Goal: Information Seeking & Learning: Find specific fact

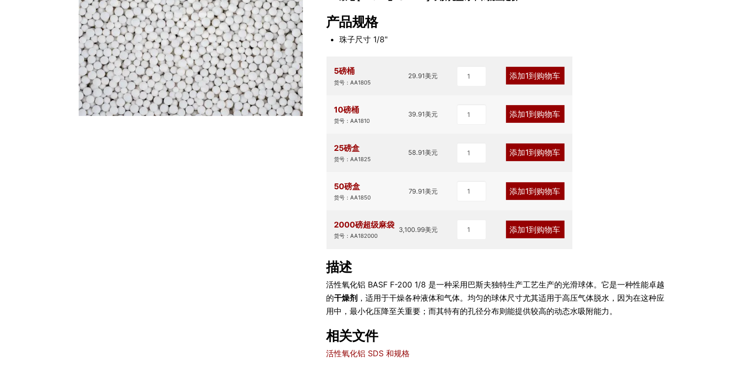
scroll to position [344, 0]
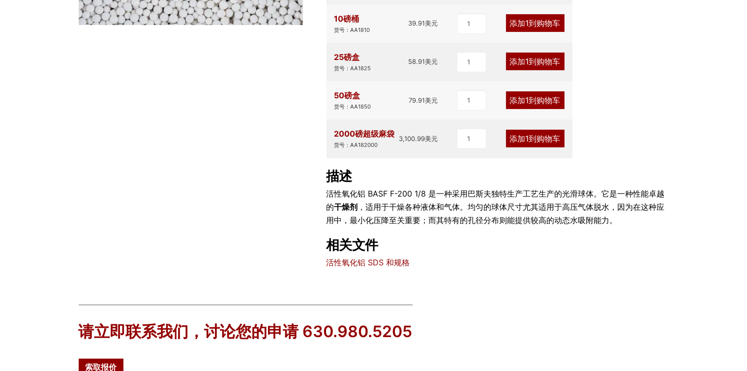
drag, startPoint x: 398, startPoint y: 271, endPoint x: 399, endPoint y: 267, distance: 5.0
click at [398, 269] on div "产品特性 均匀的球尺寸 低磨损 高抗压强度 白色的 高吸附能力 可重复使用的 致电 630-980-5205 了解托盘订单和批量定价 产品规格 珠子尺寸 1/…" at bounding box center [498, 35] width 342 height 469
click at [399, 267] on font "活性氧化铝 SDS 和规格" at bounding box center [369, 263] width 84 height 10
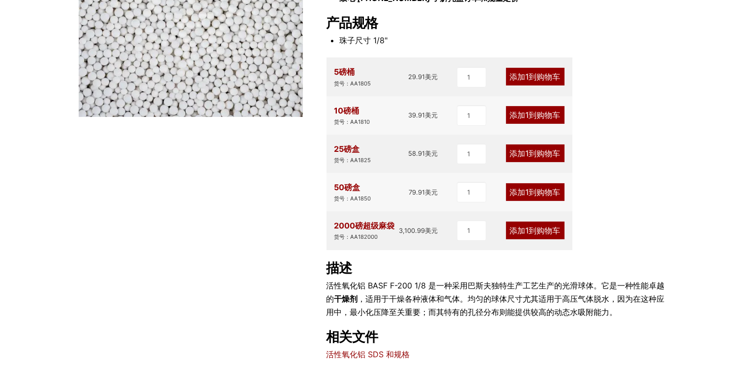
scroll to position [295, 0]
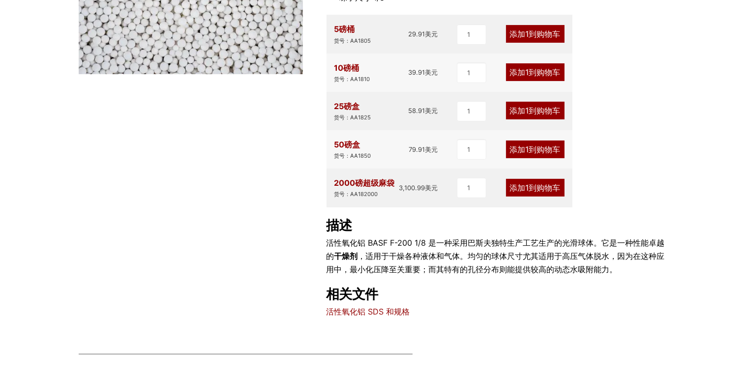
click at [406, 315] on font "活性氧化铝 SDS 和规格" at bounding box center [369, 312] width 84 height 10
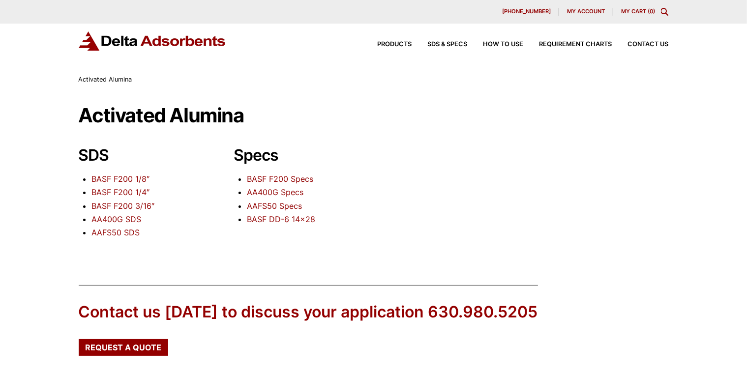
click at [136, 179] on link "BASF F200 1/8″" at bounding box center [120, 179] width 58 height 10
click at [0, 1] on div "630-980-5205 My account My Cart ( 0 )" at bounding box center [373, 12] width 747 height 24
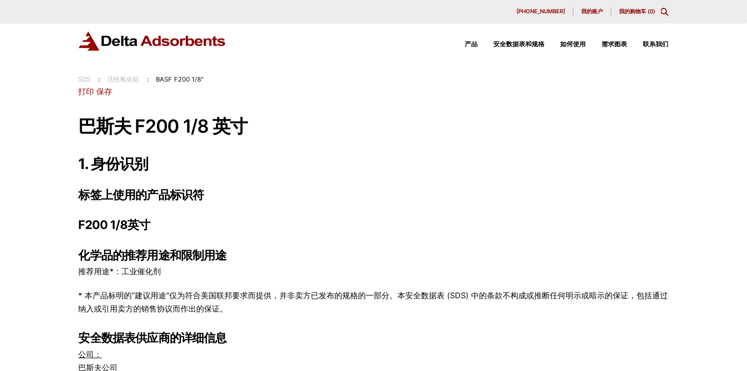
click at [622, 121] on h1 "巴斯夫 F200 1/8 英寸" at bounding box center [374, 127] width 590 height 20
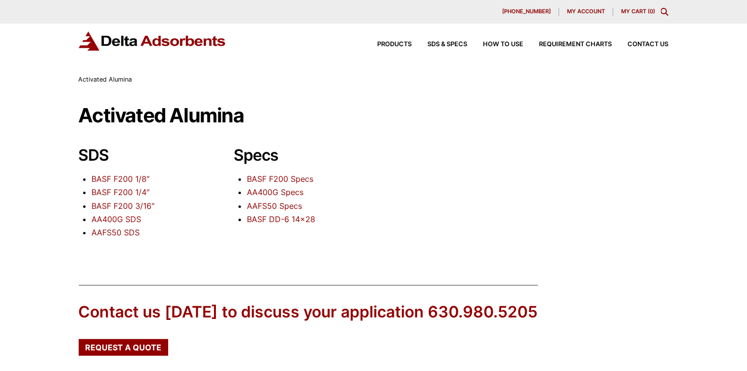
click at [307, 181] on link "BASF F200 Specs" at bounding box center [280, 179] width 66 height 10
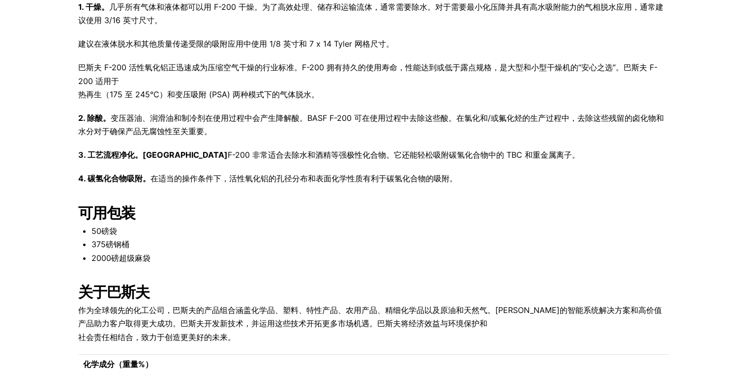
scroll to position [398, 0]
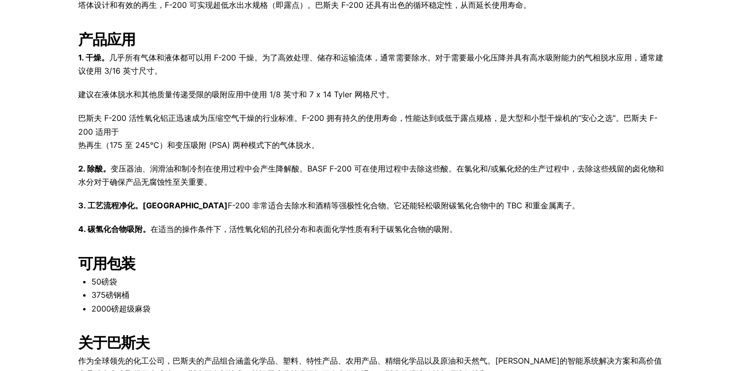
click at [615, 211] on p "3. 工艺流程净化。BASF F-200 非常适合去除水和酒精等强极性化合物。它还能轻松吸附碳氢化合物中的 TBC 和重金属离子。" at bounding box center [374, 205] width 590 height 13
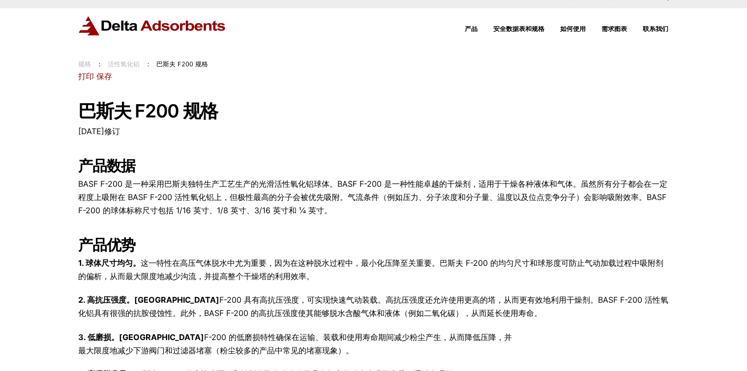
scroll to position [0, 0]
